Goal: Transaction & Acquisition: Download file/media

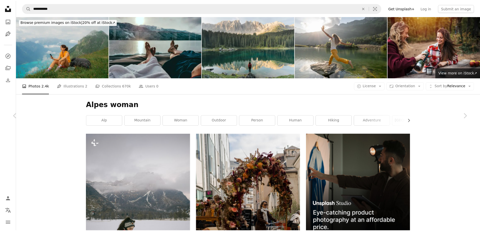
scroll to position [605, 0]
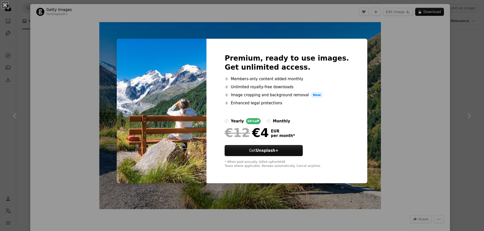
click at [32, 44] on div "An X shape Premium, ready to use images. Get unlimited access. A plus sign Memb…" at bounding box center [242, 115] width 484 height 231
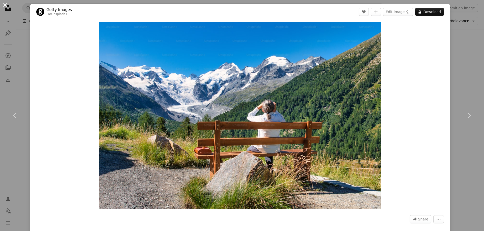
click at [6, 4] on button "An X shape" at bounding box center [5, 5] width 6 height 6
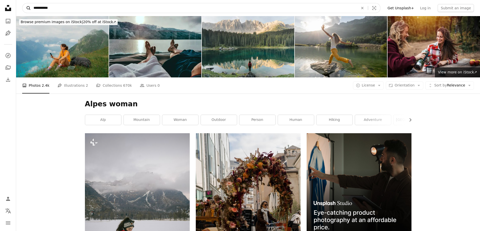
drag, startPoint x: 52, startPoint y: 5, endPoint x: 26, endPoint y: 4, distance: 26.5
click at [27, 4] on form "**********" at bounding box center [201, 8] width 358 height 10
type input "**********"
click at [22, 3] on button "A magnifying glass" at bounding box center [26, 8] width 9 height 10
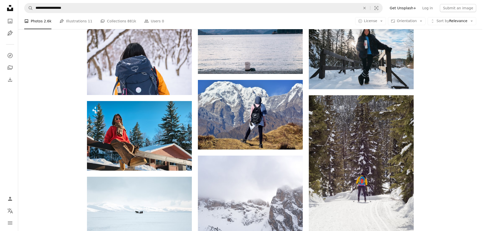
scroll to position [4660, 0]
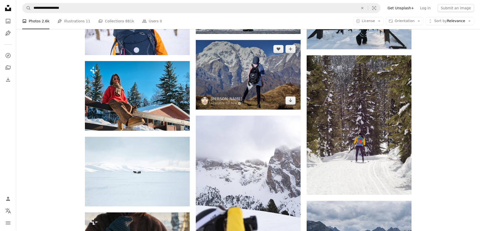
click at [263, 73] on img at bounding box center [248, 75] width 105 height 70
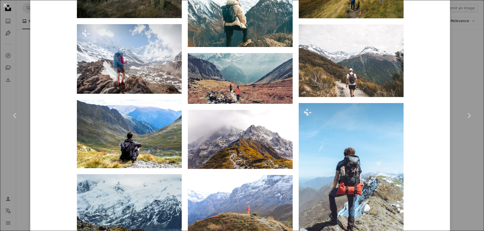
scroll to position [453, 0]
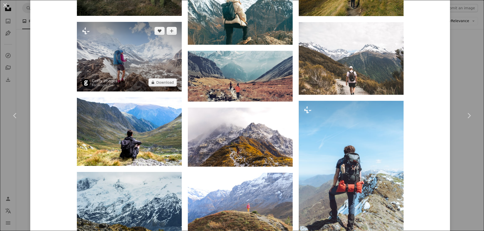
click at [140, 59] on img at bounding box center [129, 57] width 105 height 70
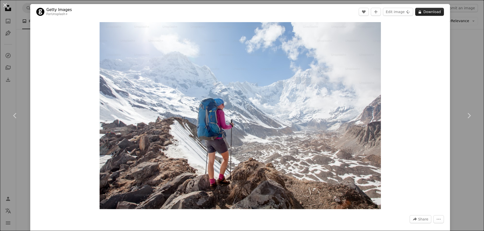
click at [435, 9] on button "A lock Download" at bounding box center [429, 12] width 29 height 8
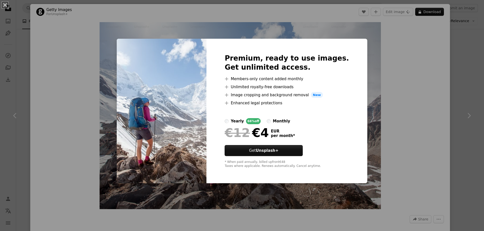
click at [82, 35] on div "An X shape Premium, ready to use images. Get unlimited access. A plus sign Memb…" at bounding box center [242, 115] width 484 height 231
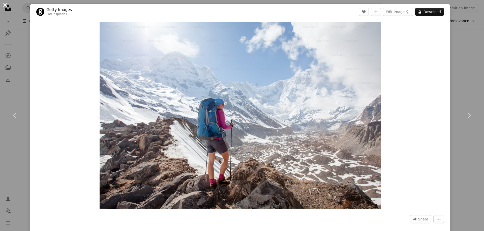
click at [8, 8] on button "An X shape" at bounding box center [5, 5] width 6 height 6
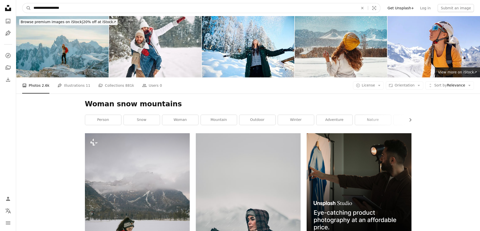
drag, startPoint x: 74, startPoint y: 8, endPoint x: 55, endPoint y: 7, distance: 19.7
click at [55, 7] on input "**********" at bounding box center [194, 8] width 326 height 10
type input "**********"
click button "A magnifying glass" at bounding box center [26, 8] width 9 height 10
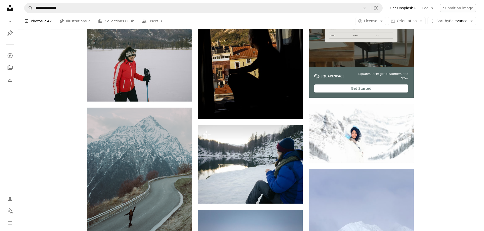
scroll to position [227, 0]
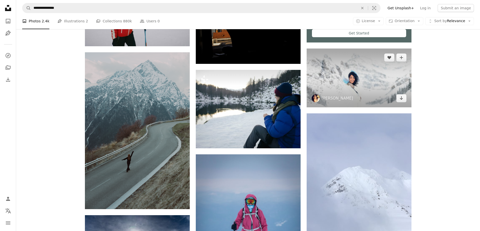
click at [391, 73] on img at bounding box center [359, 78] width 105 height 59
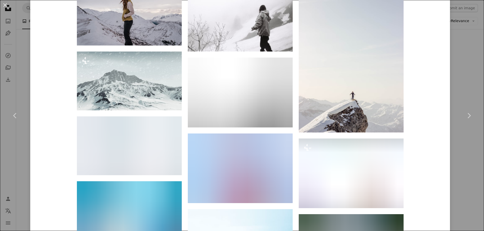
scroll to position [504, 0]
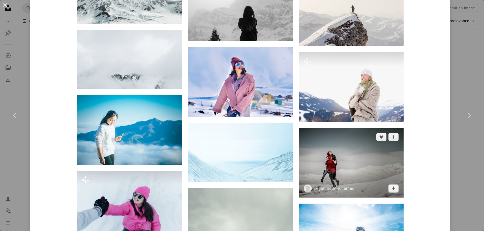
click at [330, 169] on img at bounding box center [350, 163] width 105 height 70
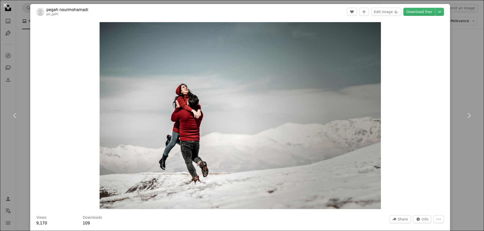
click at [3, 3] on button "An X shape" at bounding box center [5, 5] width 6 height 6
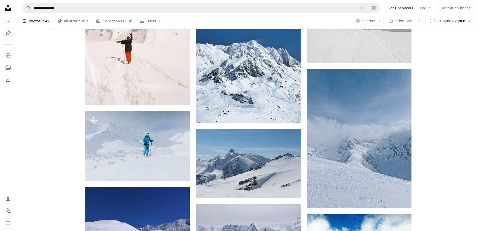
scroll to position [781, 0]
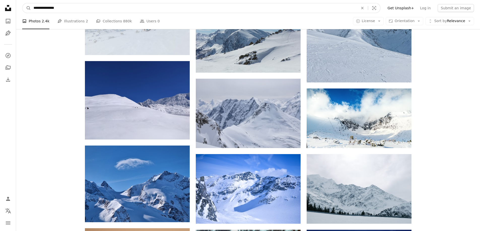
drag, startPoint x: 64, startPoint y: 8, endPoint x: 22, endPoint y: 6, distance: 42.6
click at [22, 6] on nav "**********" at bounding box center [248, 8] width 464 height 16
type input "**********"
click at [22, 3] on button "A magnifying glass" at bounding box center [26, 8] width 9 height 10
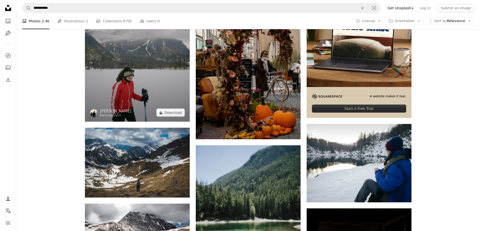
scroll to position [302, 0]
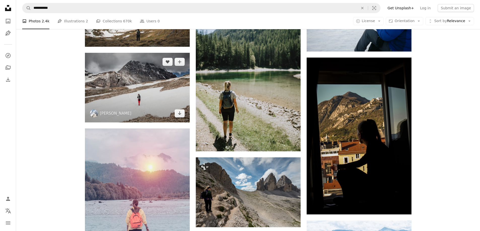
click at [160, 92] on img at bounding box center [137, 88] width 105 height 70
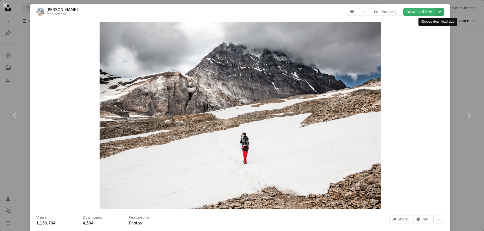
click at [437, 13] on icon "Chevron down" at bounding box center [439, 12] width 8 height 6
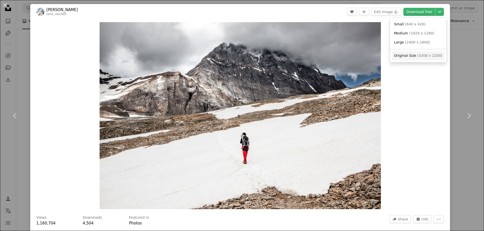
click at [409, 56] on span "Original Size" at bounding box center [405, 56] width 22 height 4
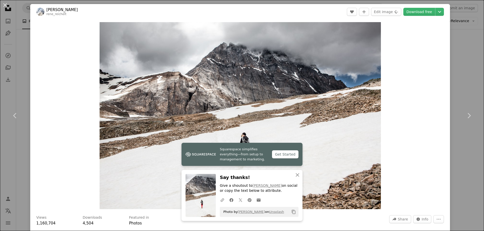
click at [3, 53] on div "An X shape Chevron left Chevron right [PERSON_NAME] rene_reichelt A heart A plu…" at bounding box center [242, 115] width 484 height 231
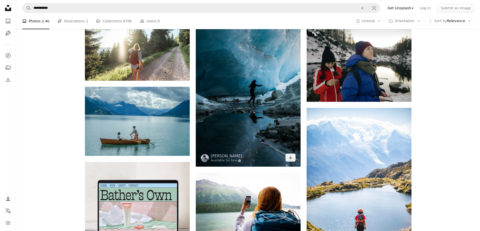
scroll to position [806, 0]
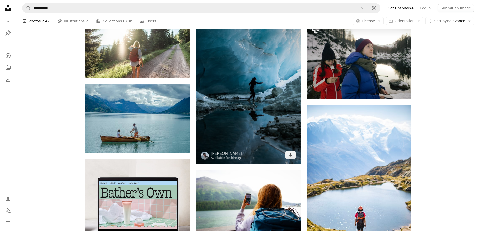
click at [259, 105] on img at bounding box center [248, 85] width 105 height 157
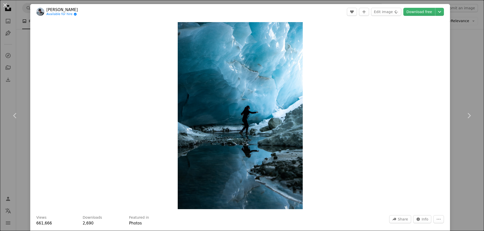
click at [13, 60] on div "An X shape Chevron left Chevron right [PERSON_NAME] Available for hire A checkm…" at bounding box center [242, 115] width 484 height 231
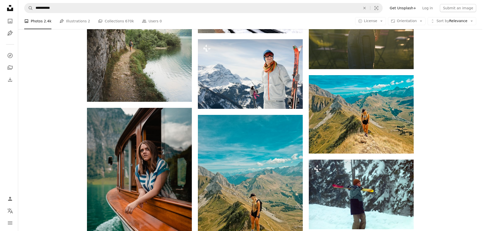
scroll to position [1159, 0]
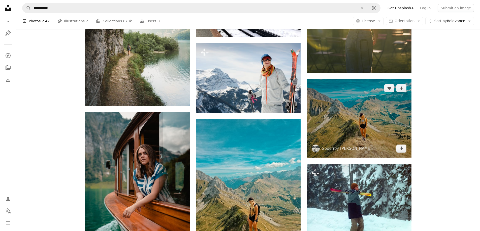
click at [370, 118] on img at bounding box center [359, 118] width 105 height 79
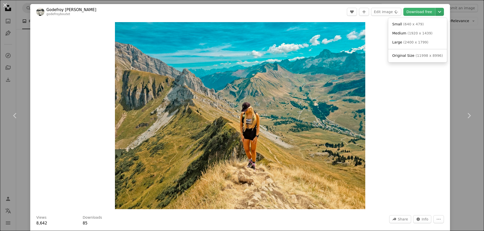
click at [438, 9] on icon "Chevron down" at bounding box center [439, 12] width 8 height 6
click at [415, 55] on span "( 11998 x 8996 )" at bounding box center [428, 56] width 27 height 4
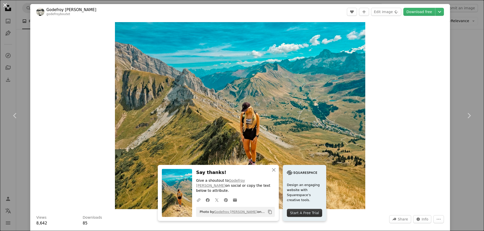
click at [4, 6] on button "An X shape" at bounding box center [5, 5] width 6 height 6
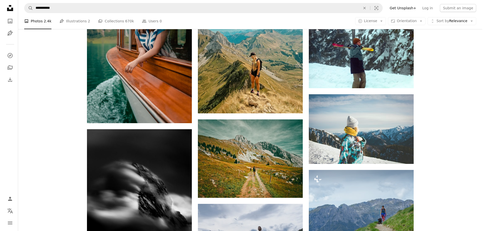
scroll to position [1308, 0]
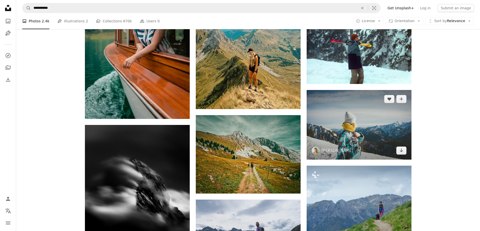
click at [372, 123] on img at bounding box center [359, 125] width 105 height 70
